Goal: Find contact information: Find contact information

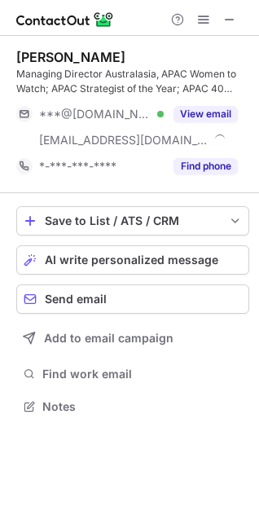
scroll to position [394, 259]
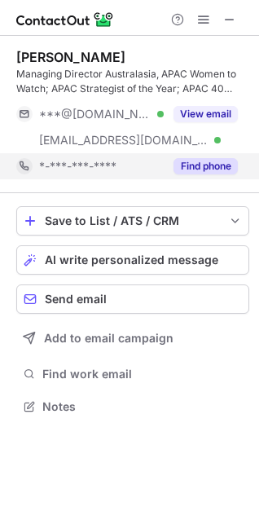
click at [203, 168] on button "Find phone" at bounding box center [206, 166] width 64 height 16
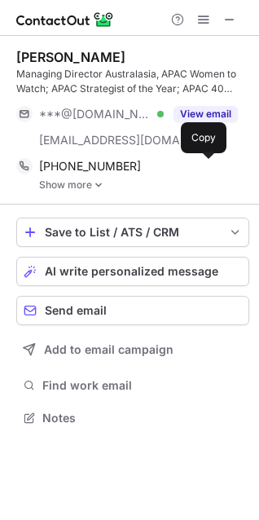
scroll to position [406, 259]
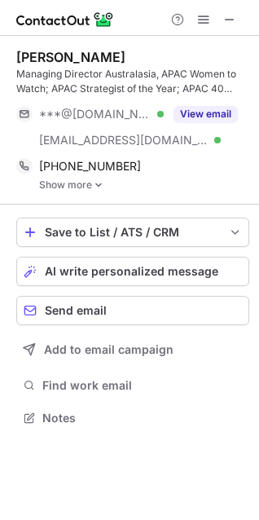
drag, startPoint x: 227, startPoint y: 24, endPoint x: 166, endPoint y: 24, distance: 60.3
click at [227, 24] on span at bounding box center [229, 19] width 13 height 13
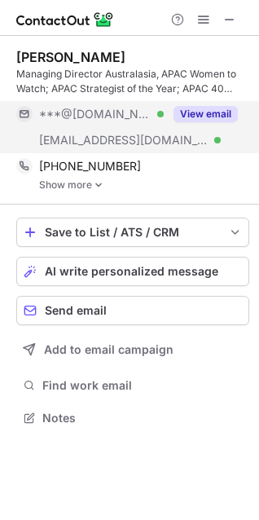
scroll to position [406, 259]
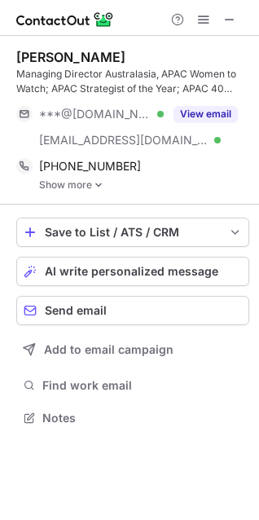
drag, startPoint x: 227, startPoint y: 20, endPoint x: 82, endPoint y: 7, distance: 144.8
click at [227, 20] on span at bounding box center [229, 19] width 13 height 13
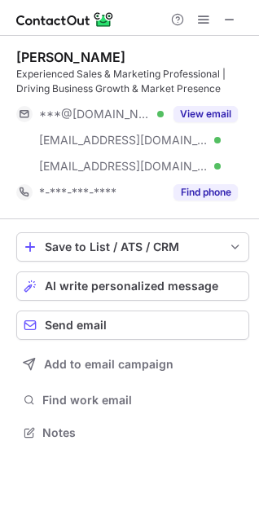
scroll to position [420, 259]
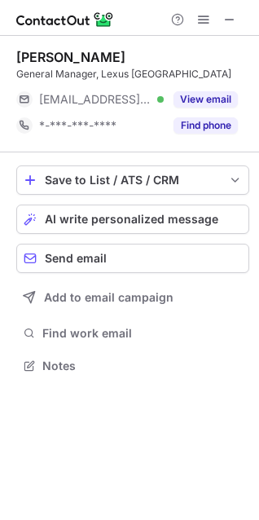
scroll to position [8, 7]
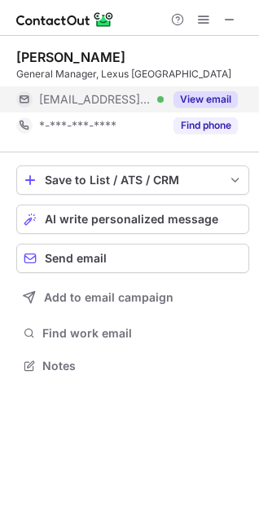
click at [208, 90] on div "View email" at bounding box center [201, 99] width 74 height 26
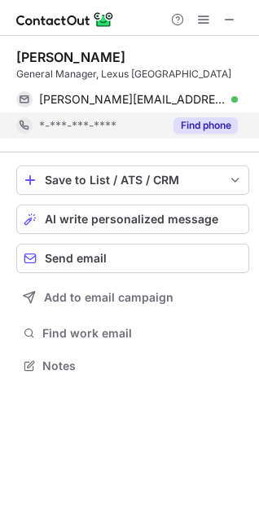
click at [205, 120] on button "Find phone" at bounding box center [206, 125] width 64 height 16
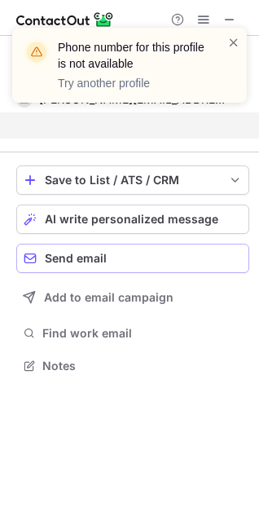
scroll to position [328, 259]
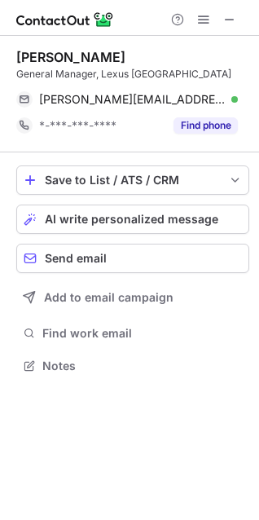
scroll to position [354, 259]
